Goal: Information Seeking & Learning: Find specific fact

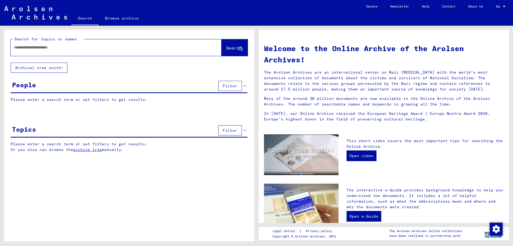
click at [48, 48] on input "text" at bounding box center [110, 48] width 192 height 6
type input "*******"
click at [226, 50] on span "Search" at bounding box center [234, 47] width 16 height 5
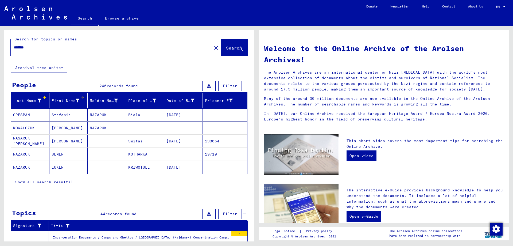
click at [77, 99] on icon at bounding box center [78, 101] width 4 height 4
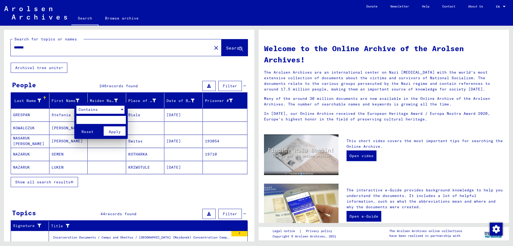
click at [99, 108] on div "Contains" at bounding box center [97, 110] width 43 height 8
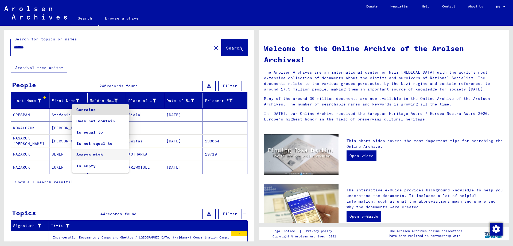
click at [98, 152] on span "Starts with" at bounding box center [100, 154] width 48 height 11
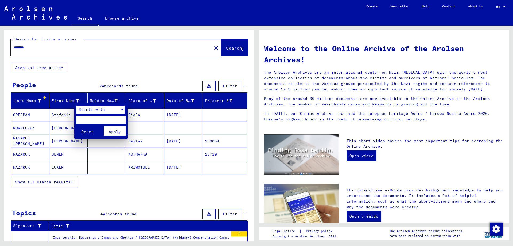
click at [96, 119] on input "text" at bounding box center [100, 120] width 49 height 8
type input "***"
click at [109, 132] on span "Apply" at bounding box center [115, 131] width 12 height 5
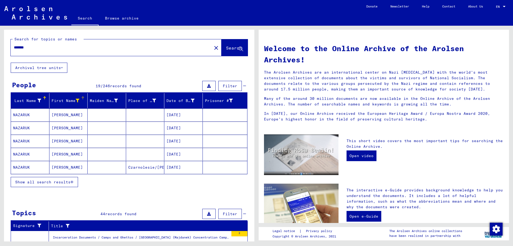
click at [60, 180] on span "Show all search results" at bounding box center [42, 181] width 55 height 5
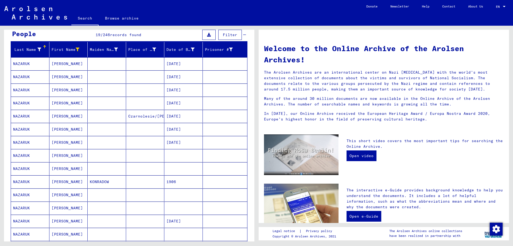
scroll to position [27, 0]
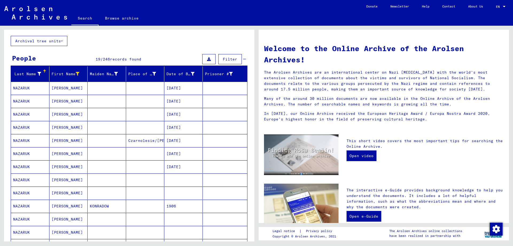
click at [57, 153] on mat-cell "[PERSON_NAME]" at bounding box center [68, 153] width 38 height 13
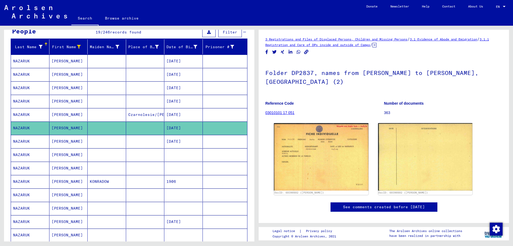
scroll to position [53, 0]
click at [334, 86] on div "Folder DP2837, names from [PERSON_NAME] to [PERSON_NAME], Romu (2) Reference Co…" at bounding box center [383, 90] width 237 height 60
